Goal: Information Seeking & Learning: Learn about a topic

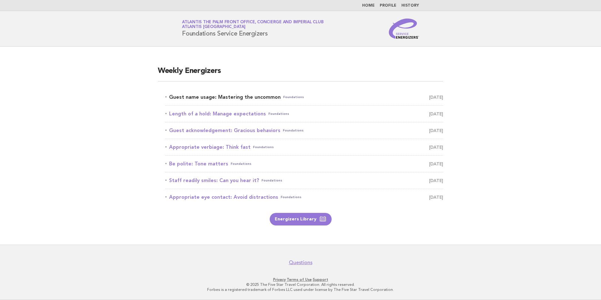
click at [221, 96] on link "Guest name usage: Mastering the uncommon Foundations September 16" at bounding box center [304, 97] width 278 height 9
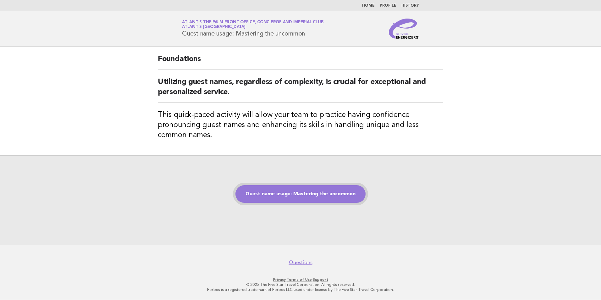
click at [308, 194] on link "Guest name usage: Mastering the uncommon" at bounding box center [300, 194] width 130 height 18
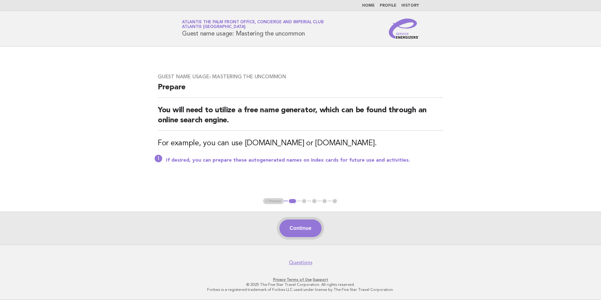
click at [302, 225] on button "Continue" at bounding box center [300, 228] width 42 height 18
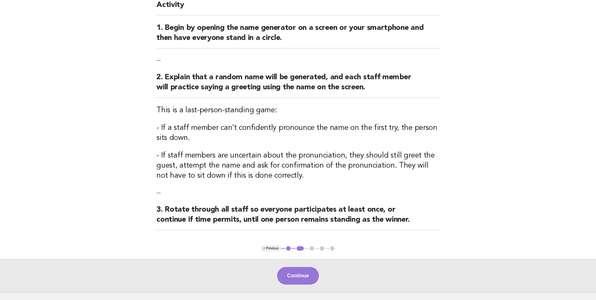
scroll to position [110, 0]
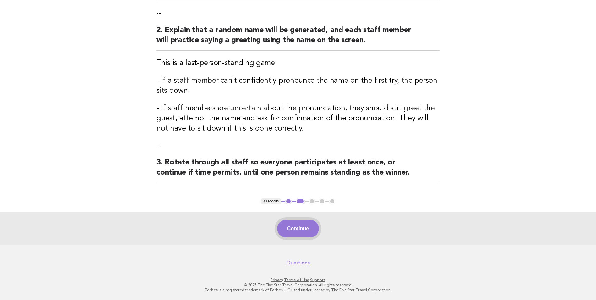
click at [309, 232] on button "Continue" at bounding box center [298, 229] width 42 height 18
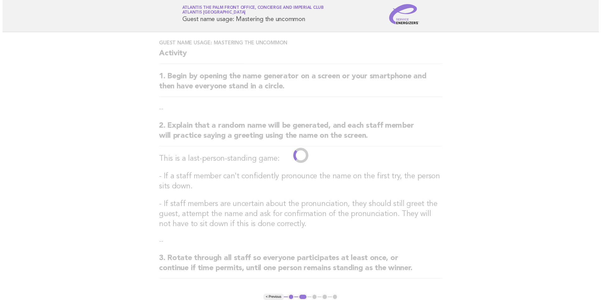
scroll to position [0, 0]
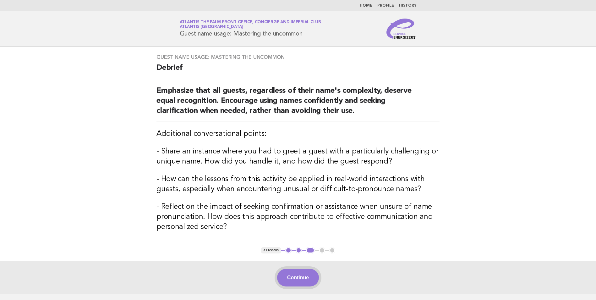
click at [307, 277] on button "Continue" at bounding box center [298, 278] width 42 height 18
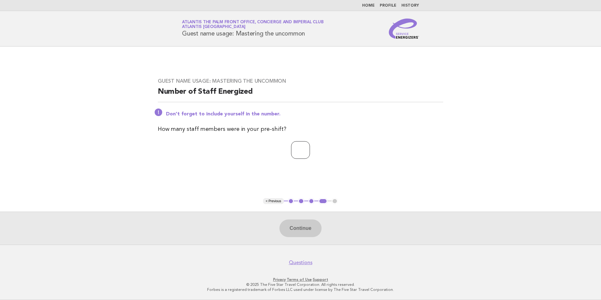
click at [296, 153] on input "number" at bounding box center [300, 150] width 19 height 18
type input "*"
click at [300, 232] on button "Continue" at bounding box center [300, 228] width 42 height 18
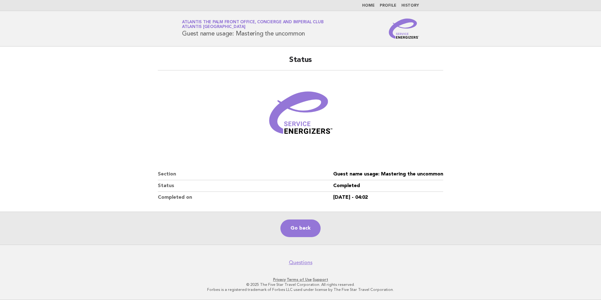
drag, startPoint x: 91, startPoint y: 266, endPoint x: 97, endPoint y: 261, distance: 7.3
click at [97, 261] on footer "Questions Privacy · Terms of Use · Support © 2025 The Five Star Travel Corporat…" at bounding box center [300, 271] width 601 height 55
